Goal: Information Seeking & Learning: Learn about a topic

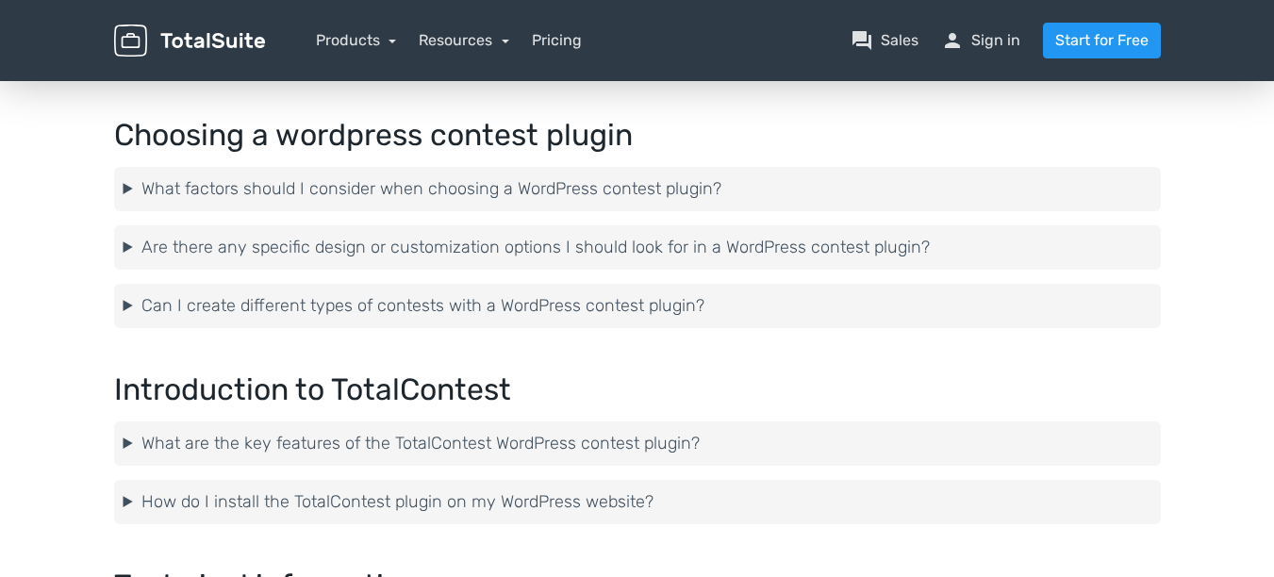
scroll to position [566, 0]
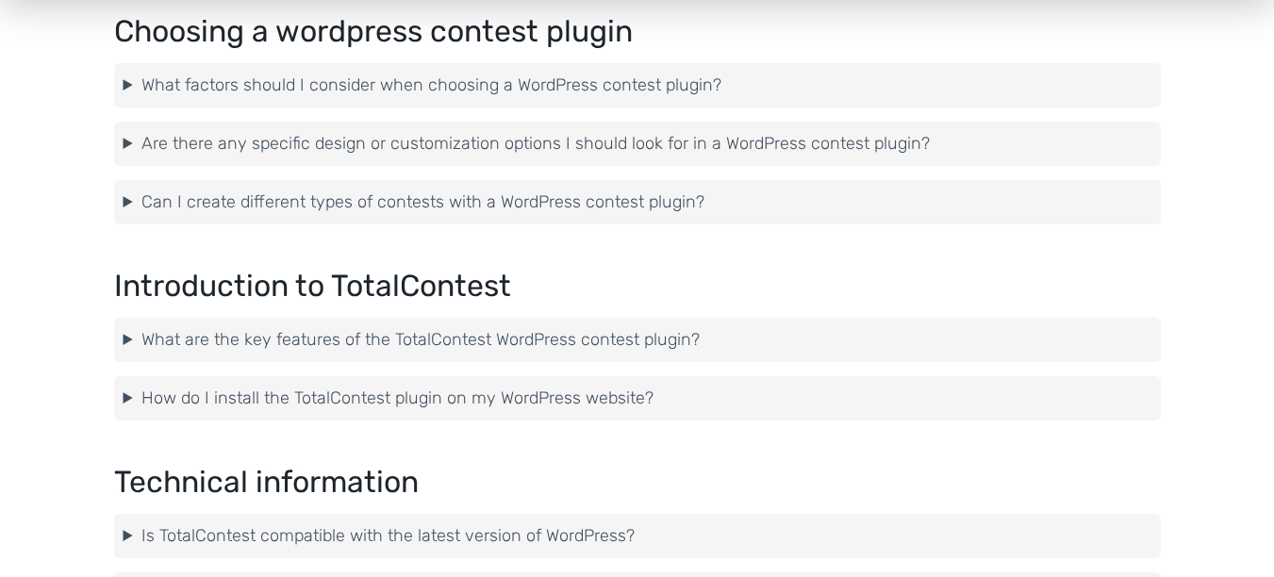
click at [270, 331] on summary "What are the key features of the TotalContest WordPress contest plugin?" at bounding box center [636, 339] width 1027 height 25
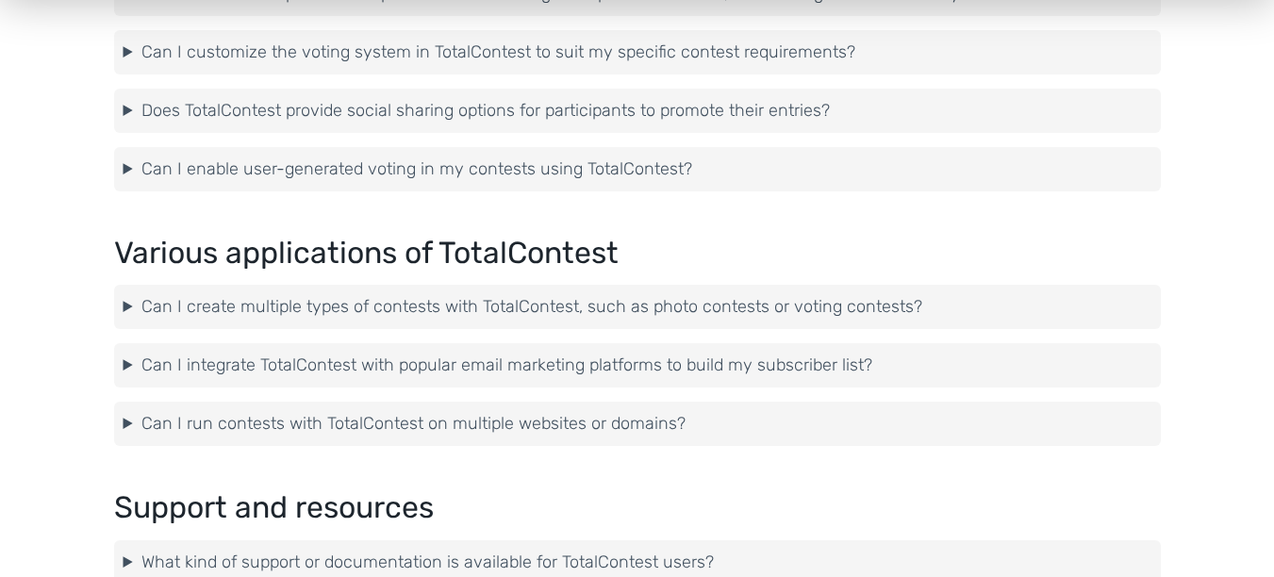
scroll to position [3394, 0]
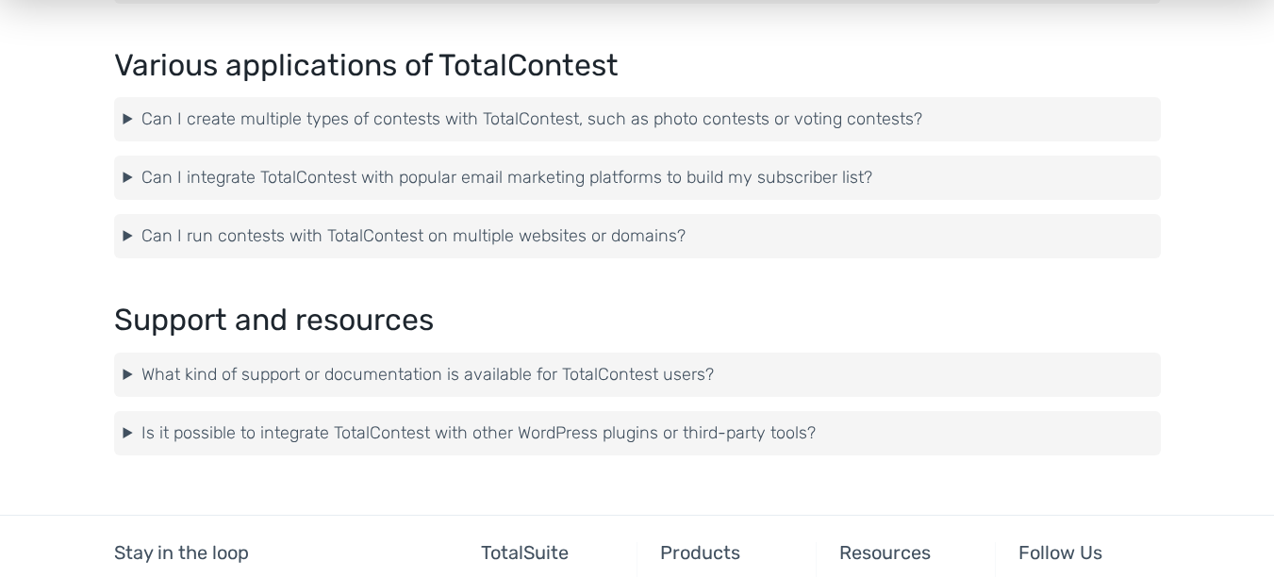
click at [409, 368] on summary "What kind of support or documentation is available for TotalContest users?" at bounding box center [636, 374] width 1027 height 25
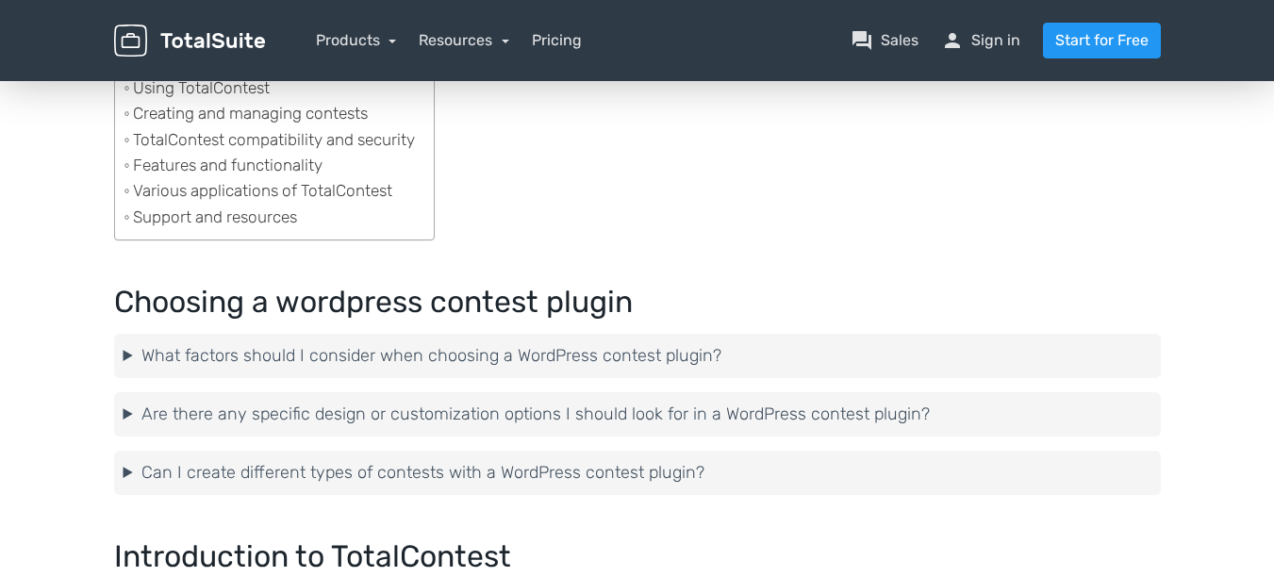
scroll to position [0, 0]
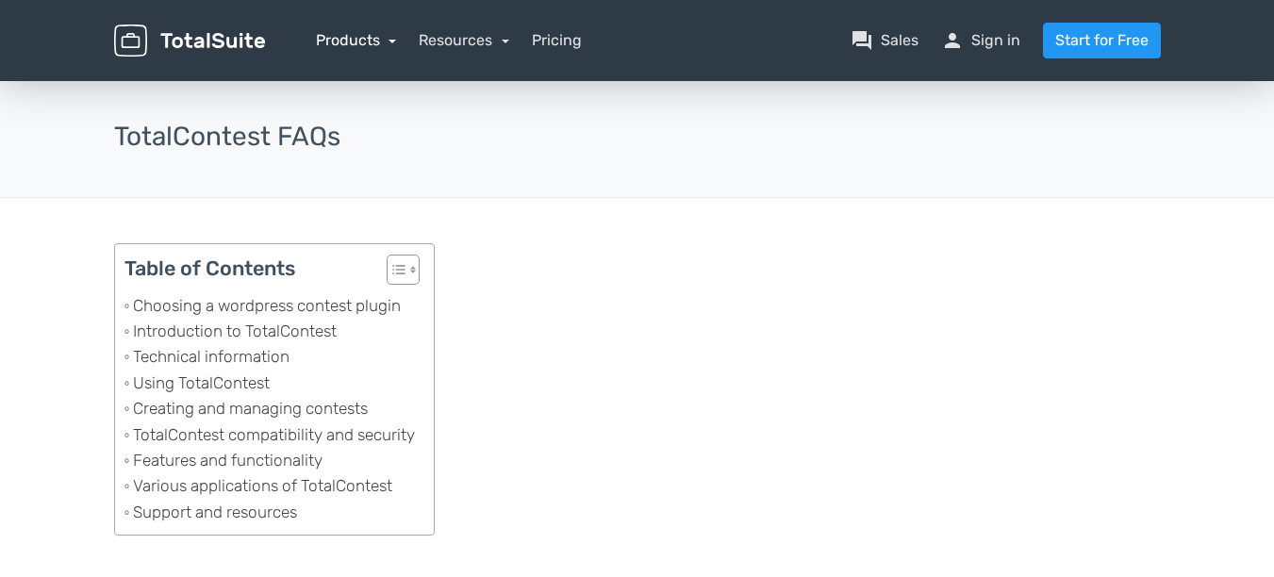
click at [381, 39] on link "Products" at bounding box center [356, 40] width 81 height 18
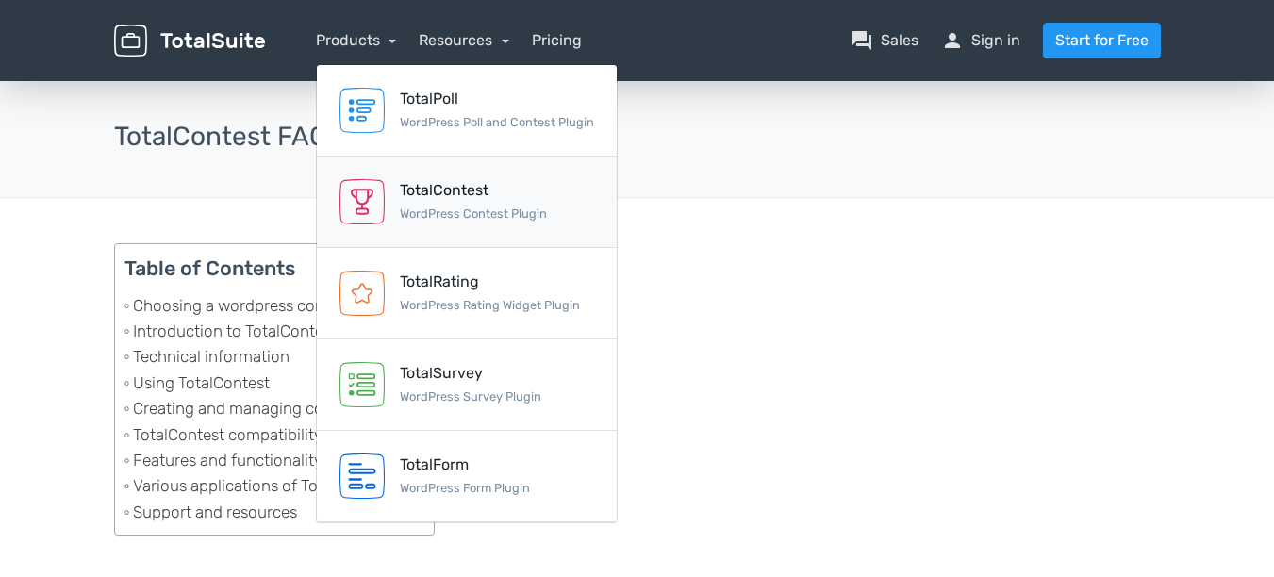
click at [450, 227] on link "TotalContest WordPress Contest Plugin" at bounding box center [467, 201] width 300 height 91
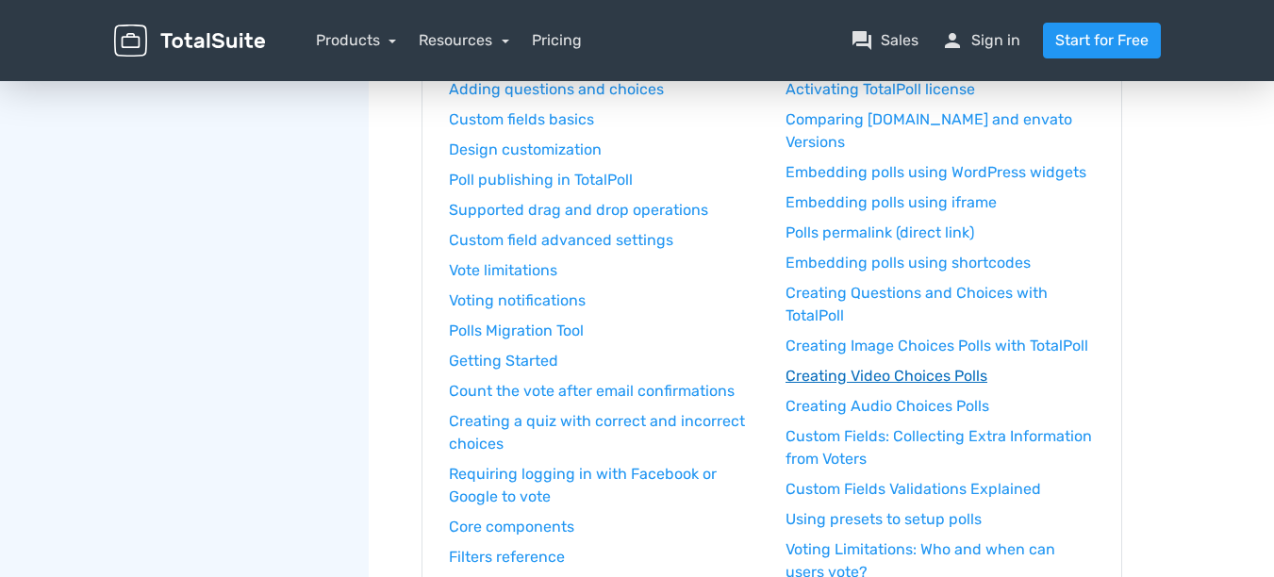
scroll to position [339, 0]
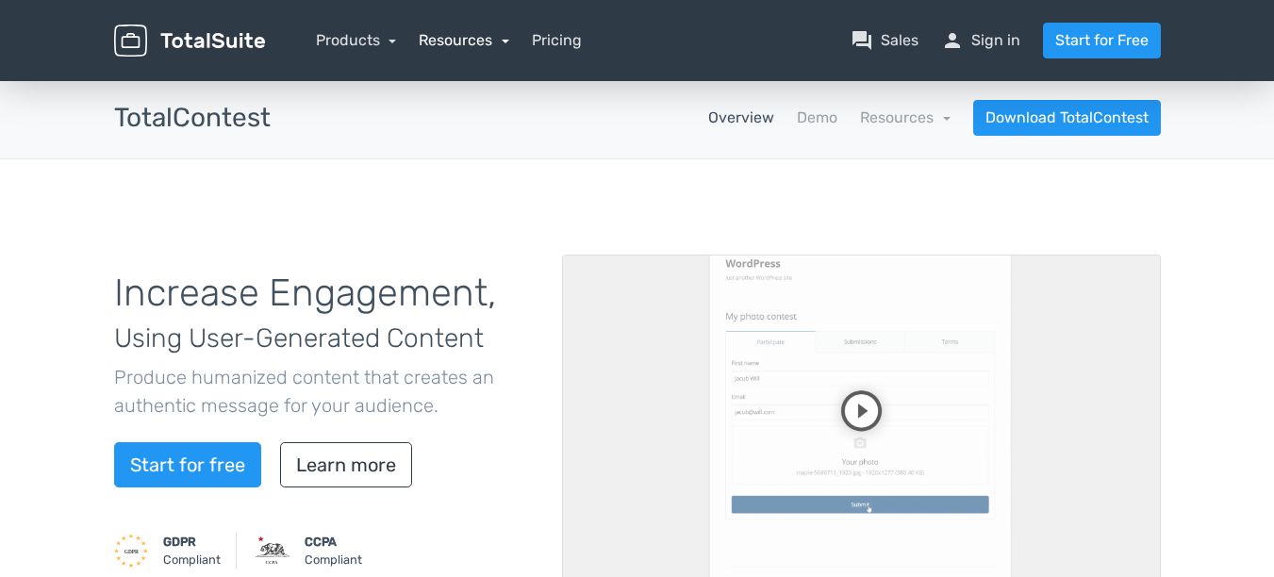
click at [474, 41] on link "Resources" at bounding box center [464, 40] width 90 height 18
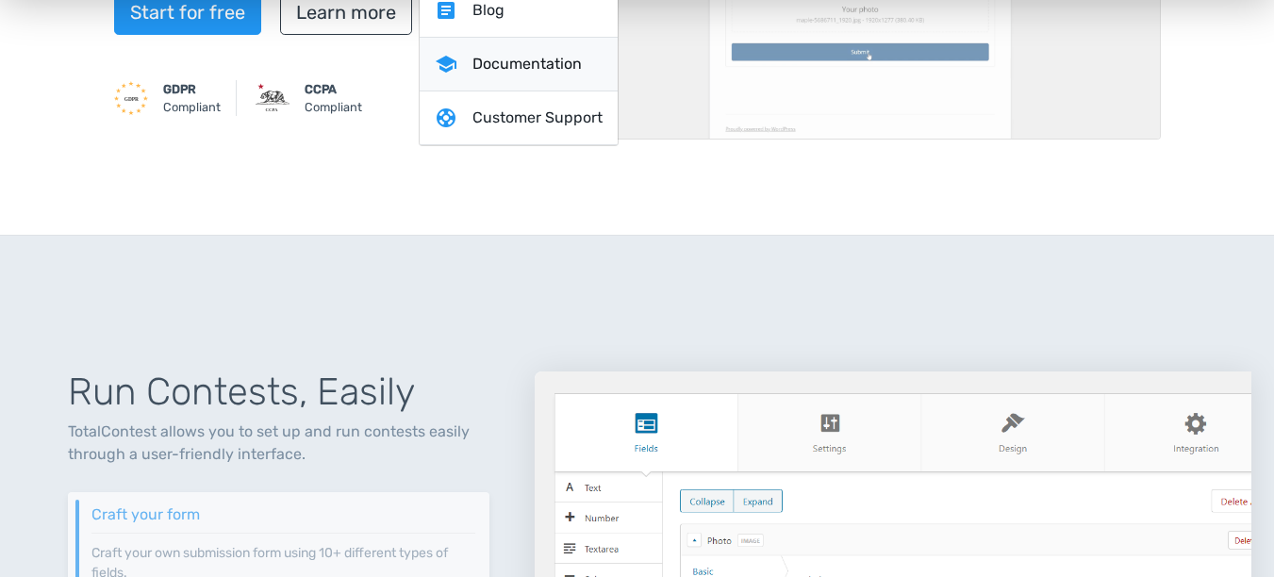
scroll to position [339, 0]
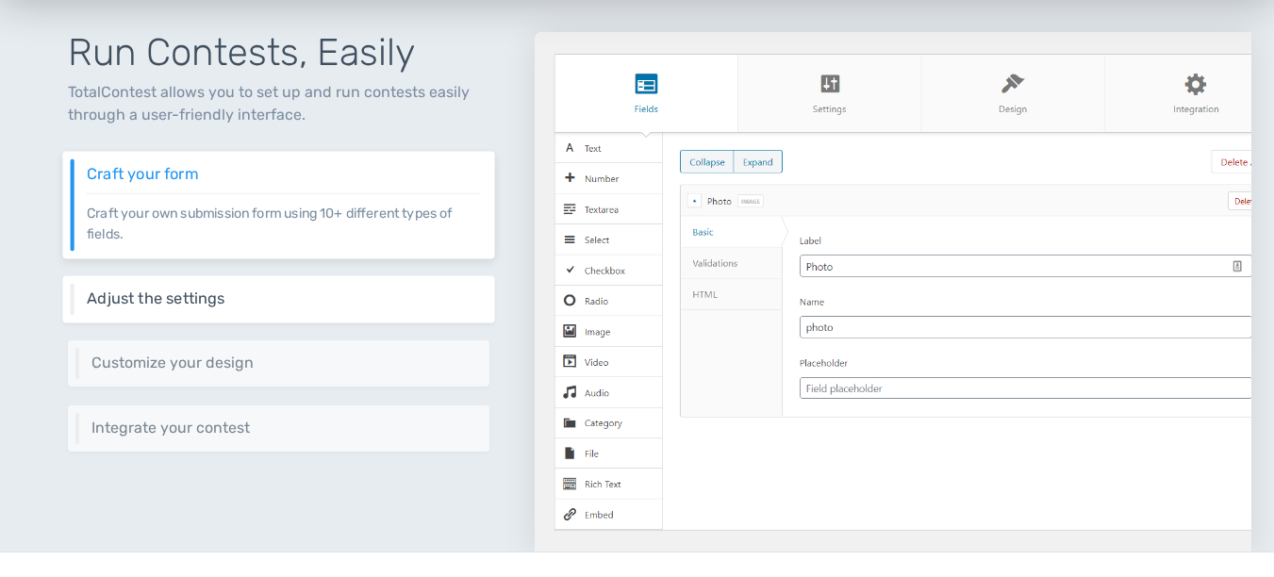
scroll to position [905, 0]
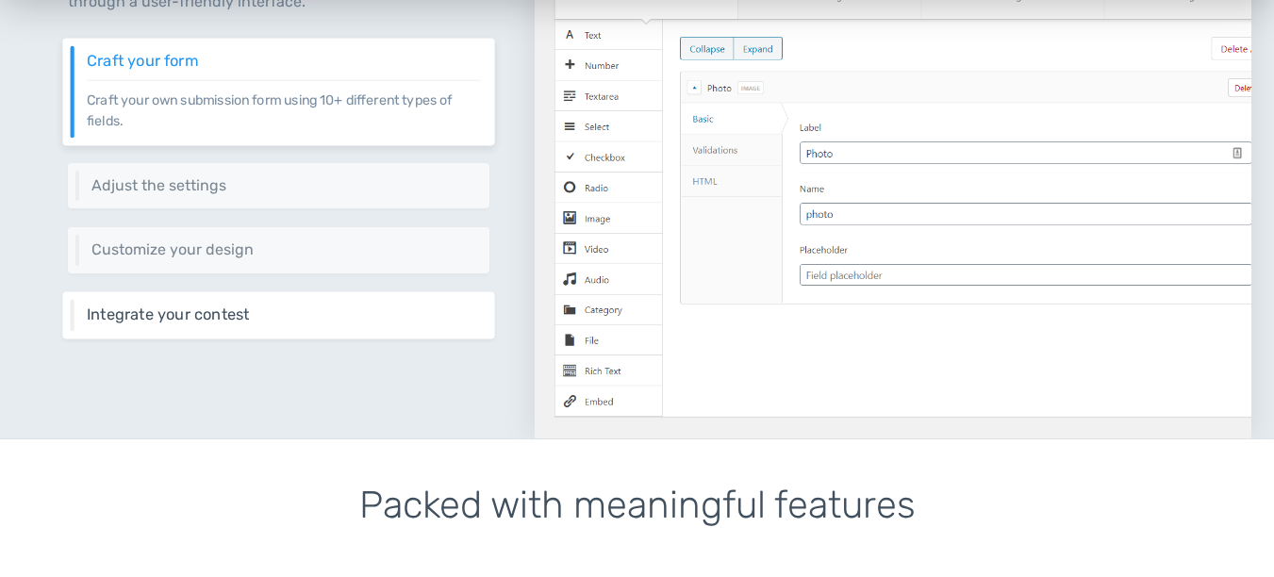
click at [177, 317] on h6 "Integrate your contest" at bounding box center [283, 314] width 393 height 17
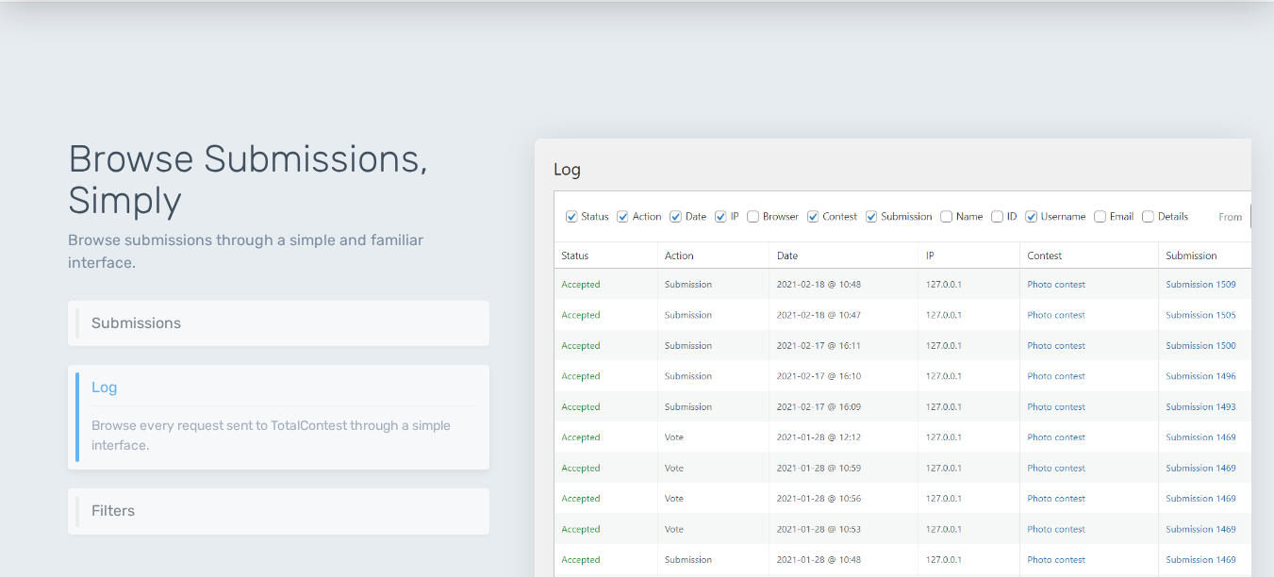
scroll to position [2036, 0]
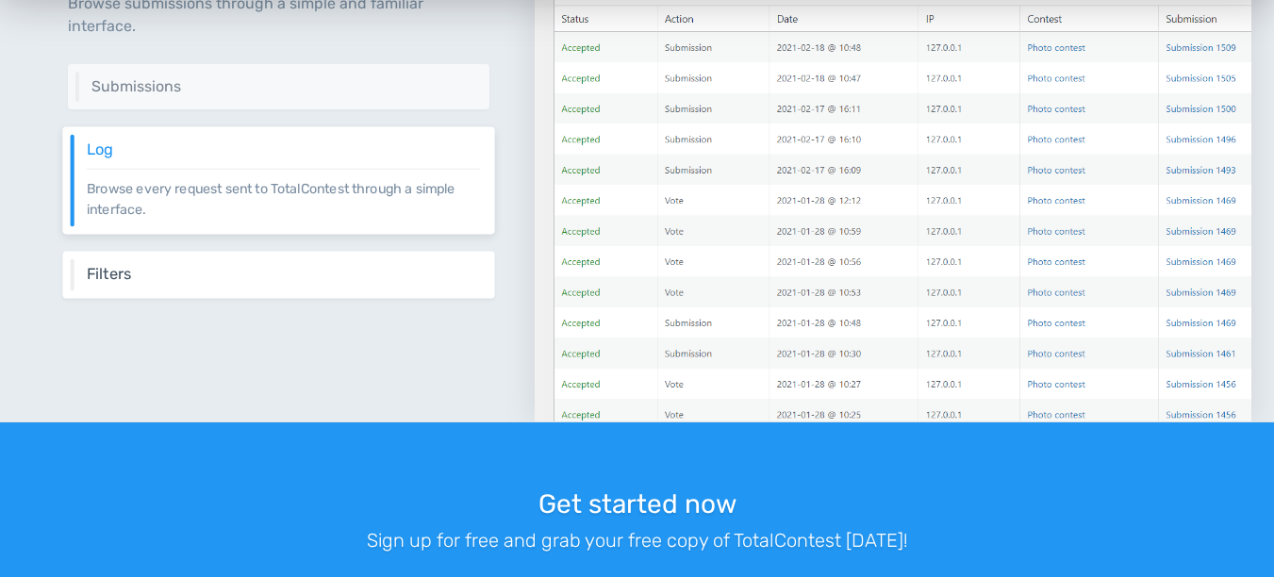
click at [157, 284] on div "Filters Get entries based on a list of filters like date range and categories." at bounding box center [278, 274] width 432 height 47
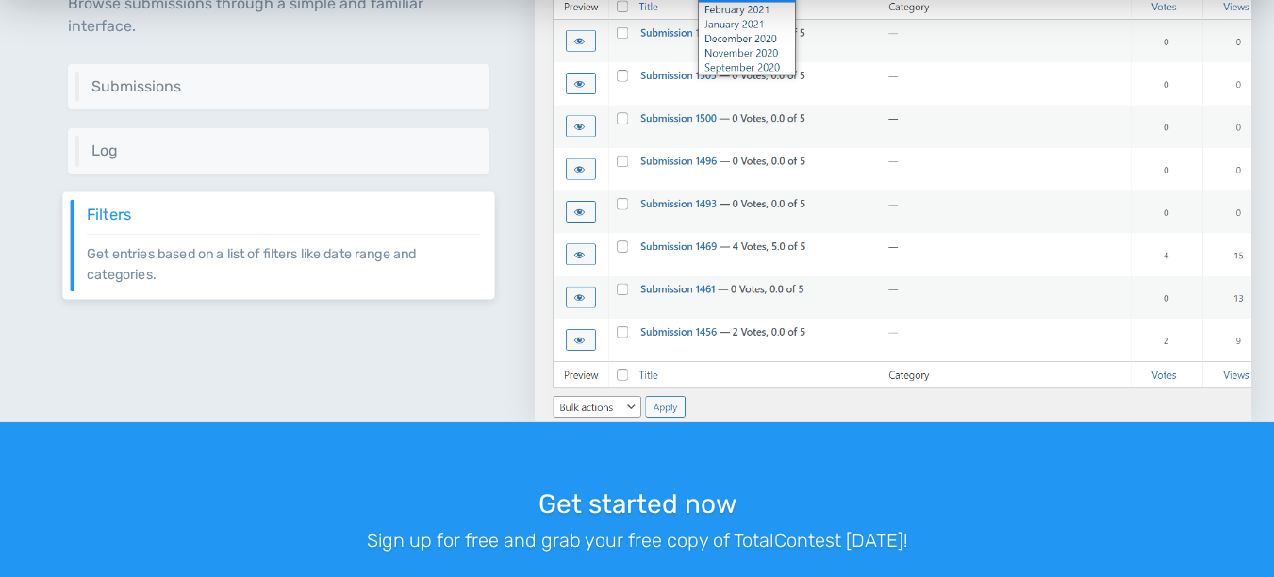
click at [171, 276] on p "Get entries based on a list of filters like date range and categories." at bounding box center [283, 258] width 393 height 51
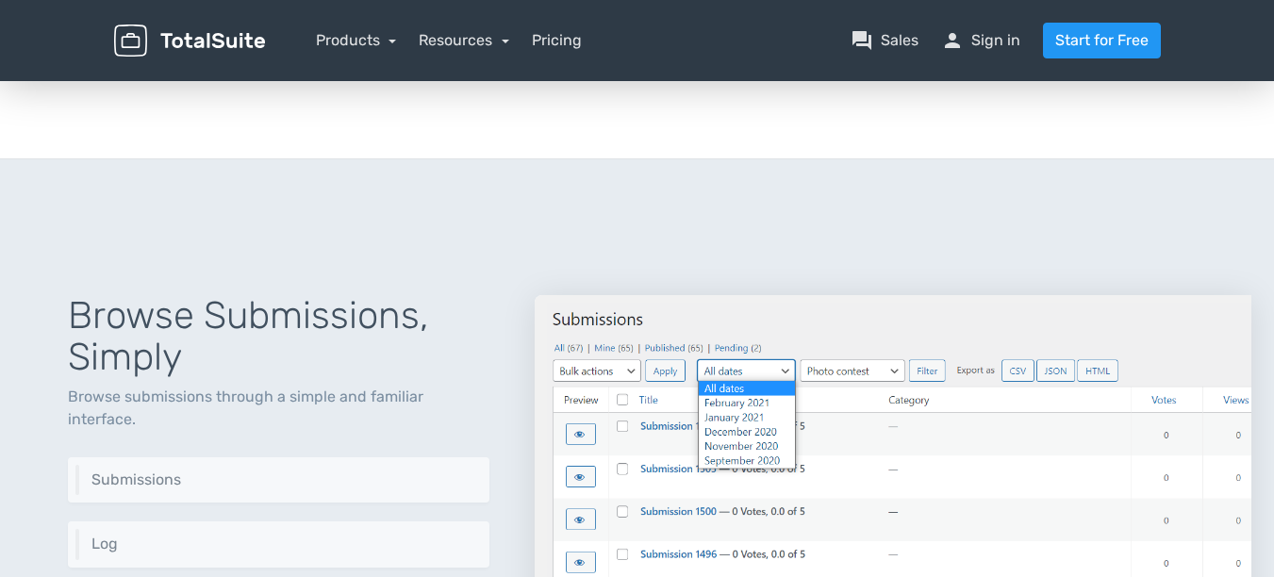
scroll to position [1584, 0]
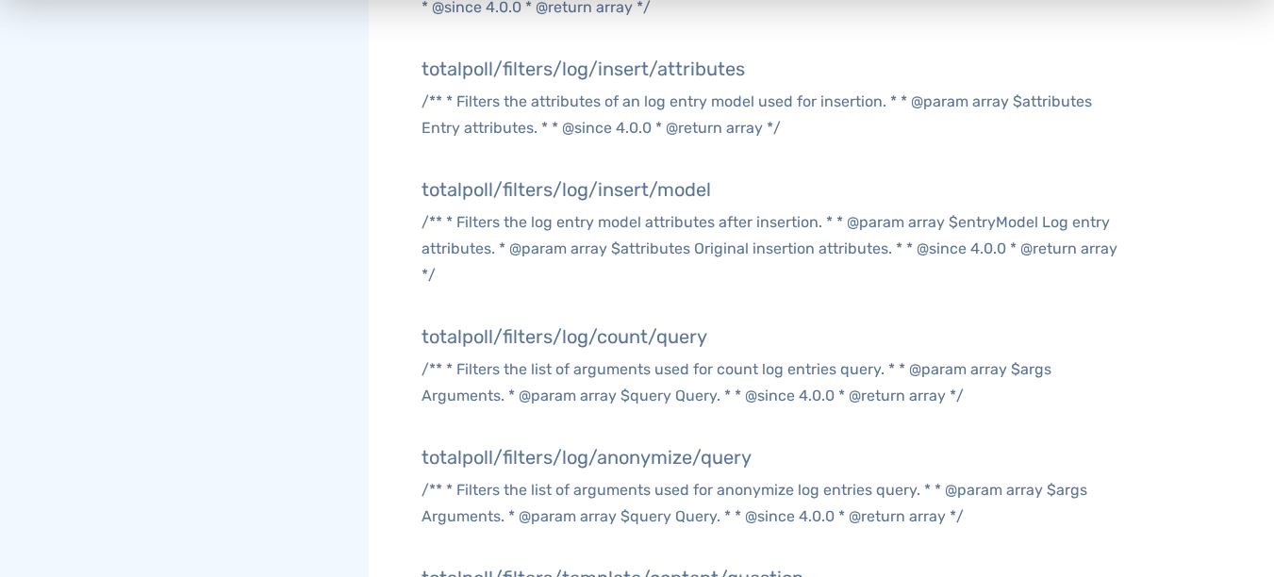
scroll to position [3959, 0]
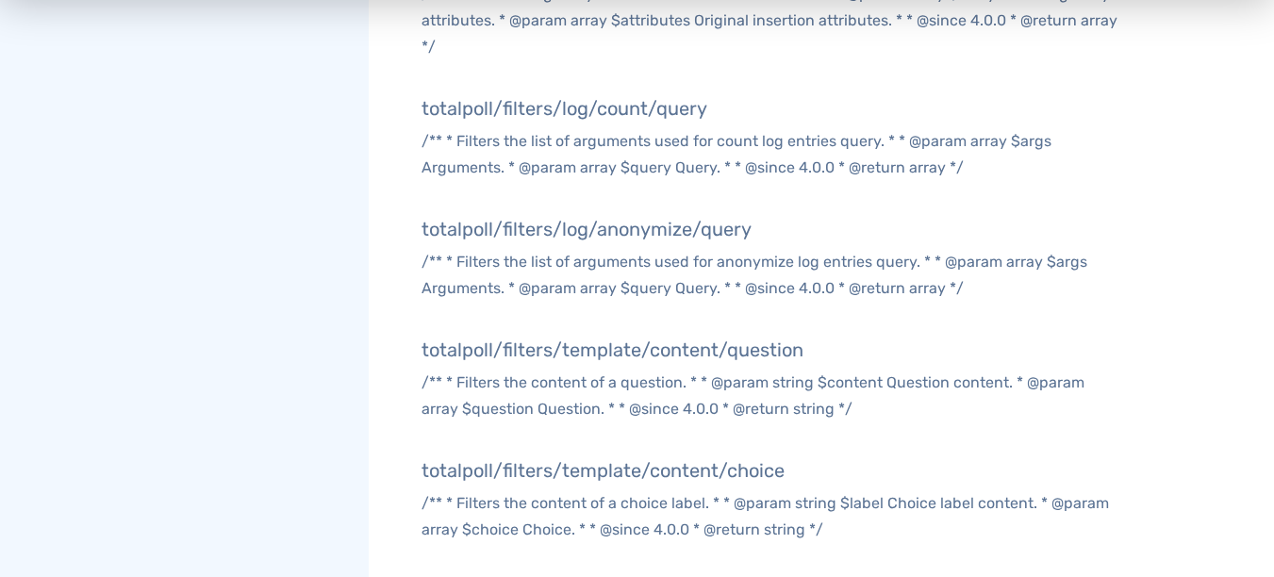
click at [567, 471] on h5 "totalpoll/filters/template/content/choice" at bounding box center [771, 470] width 700 height 21
